Goal: Task Accomplishment & Management: Manage account settings

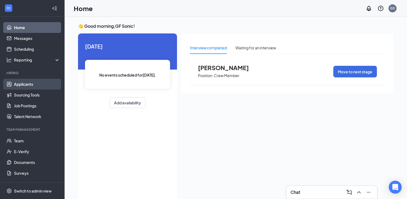
click at [37, 82] on link "Applicants" at bounding box center [37, 84] width 46 height 11
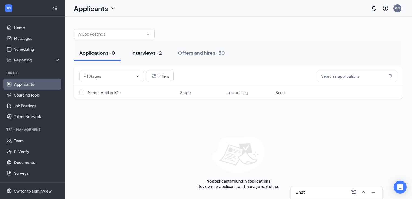
click at [155, 52] on div "Interviews · 2" at bounding box center [146, 52] width 30 height 7
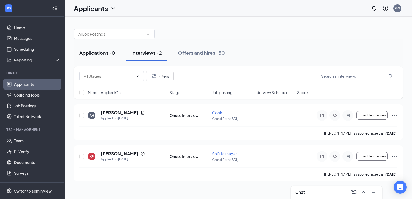
click at [98, 50] on div "Applications · 0" at bounding box center [97, 52] width 36 height 7
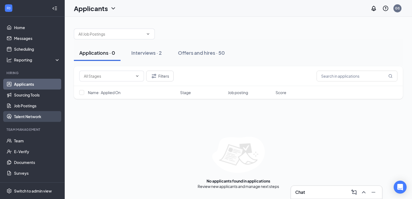
click at [39, 117] on link "Talent Network" at bounding box center [37, 116] width 46 height 11
click at [159, 74] on button "Filters" at bounding box center [159, 76] width 27 height 11
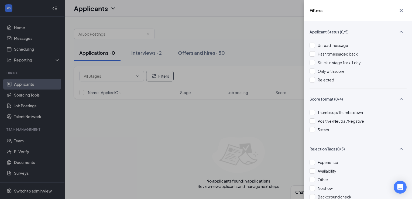
scroll to position [28, 0]
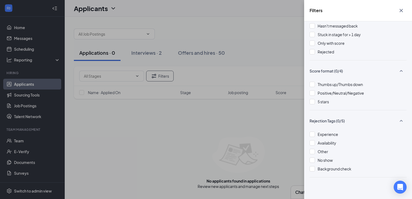
click at [41, 118] on div "Filters Applicant Status (0/5) Unread message Hasn't messaged back Stuck in sta…" at bounding box center [206, 99] width 412 height 199
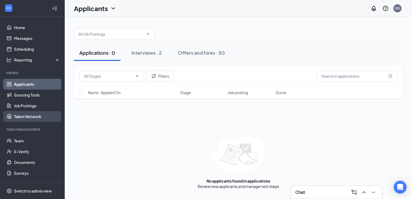
click at [36, 116] on link "Talent Network" at bounding box center [37, 116] width 46 height 11
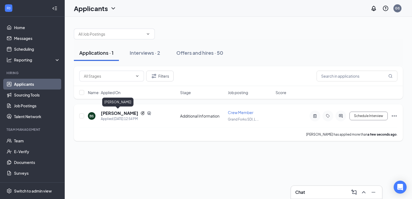
click at [117, 113] on h5 "Bryan Smith" at bounding box center [119, 113] width 37 height 6
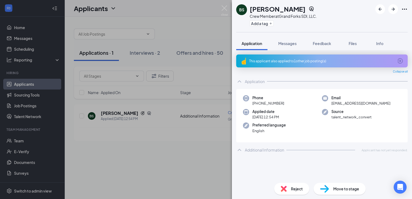
click at [254, 43] on span "Application" at bounding box center [251, 43] width 20 height 5
click at [277, 61] on div "This applicant also applied to 1 other job posting(s)" at bounding box center [321, 61] width 144 height 5
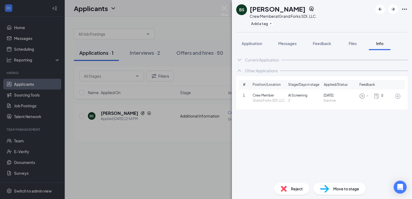
click at [259, 61] on div "Current Application" at bounding box center [262, 59] width 34 height 5
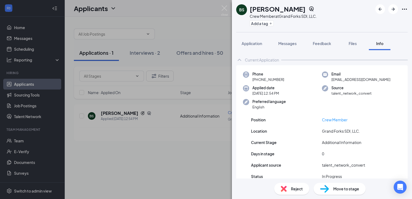
click at [157, 127] on div "BS Bryan Smith Crew Member at Grand Forks SDI, LLC. Add a tag Application Messa…" at bounding box center [206, 99] width 412 height 199
click at [329, 189] on div "Move to stage" at bounding box center [339, 189] width 52 height 12
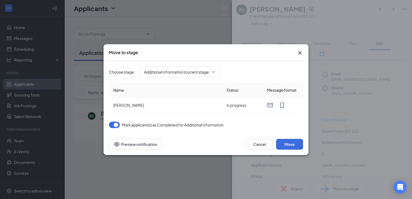
type input "AI Screening (next stage)"
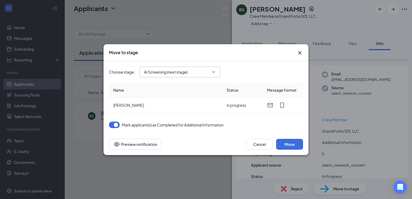
click at [214, 72] on icon "ChevronDown" at bounding box center [213, 72] width 4 height 4
click at [211, 66] on div "Choose stage : AI Screening (next stage)" at bounding box center [206, 72] width 194 height 22
click at [212, 71] on icon "ChevronDown" at bounding box center [213, 72] width 4 height 4
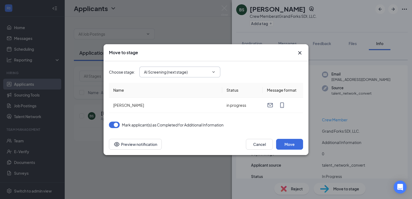
click at [216, 71] on span "AI Screening (next stage)" at bounding box center [179, 72] width 81 height 11
click at [258, 145] on button "Cancel" at bounding box center [259, 144] width 27 height 11
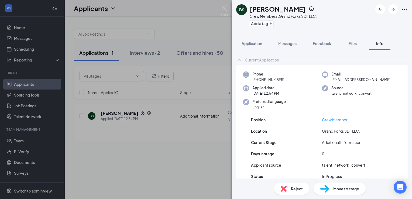
click at [188, 131] on div "BS Bryan Smith Crew Member at Grand Forks SDI, LLC. Add a tag Application Messa…" at bounding box center [206, 99] width 412 height 199
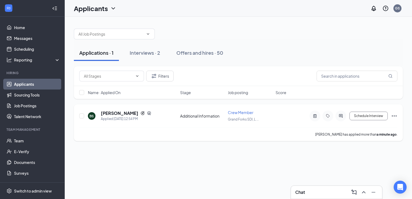
click at [392, 115] on icon "Ellipses" at bounding box center [394, 116] width 6 height 6
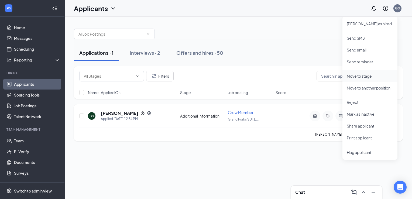
click at [373, 75] on p "Move to stage" at bounding box center [369, 75] width 46 height 5
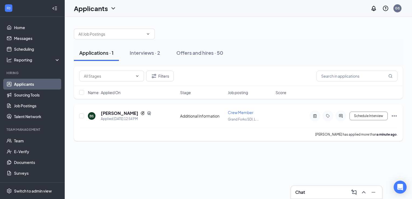
type input "AI Screening (next stage)"
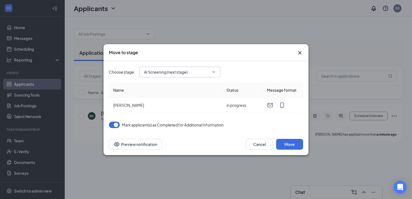
click at [213, 71] on icon "ChevronDown" at bounding box center [213, 72] width 4 height 4
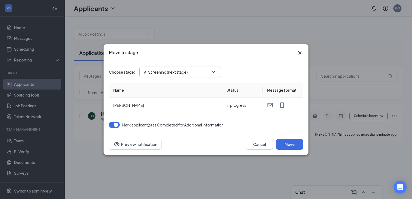
click at [213, 71] on icon "ChevronDown" at bounding box center [213, 72] width 4 height 4
click at [214, 73] on icon "ChevronDown" at bounding box center [213, 72] width 4 height 4
